Goal: Task Accomplishment & Management: Manage account settings

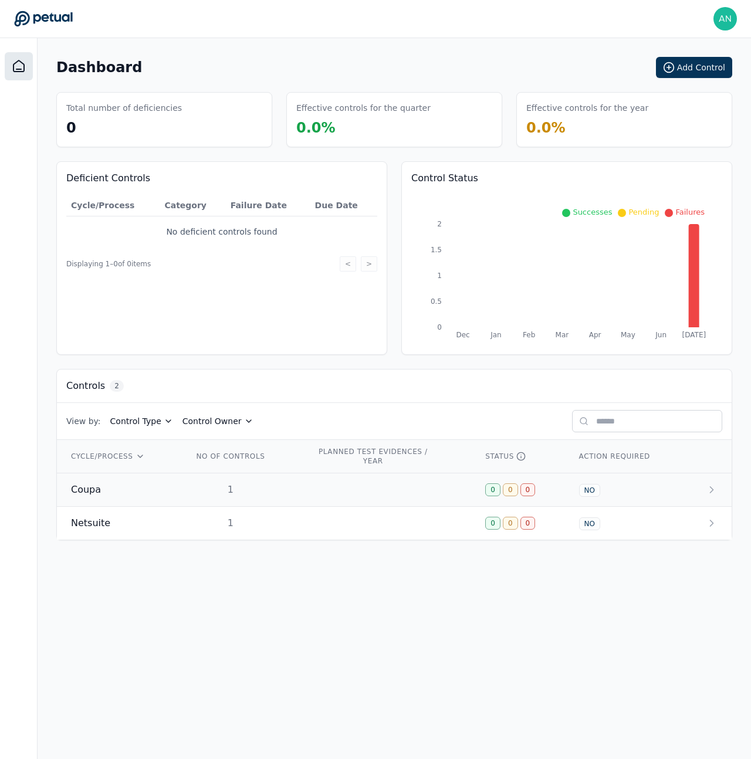
click at [257, 498] on td "1" at bounding box center [241, 490] width 124 height 33
click at [259, 13] on img at bounding box center [725, 18] width 23 height 23
click at [259, 102] on link "Sign out" at bounding box center [681, 112] width 112 height 21
